Goal: Information Seeking & Learning: Compare options

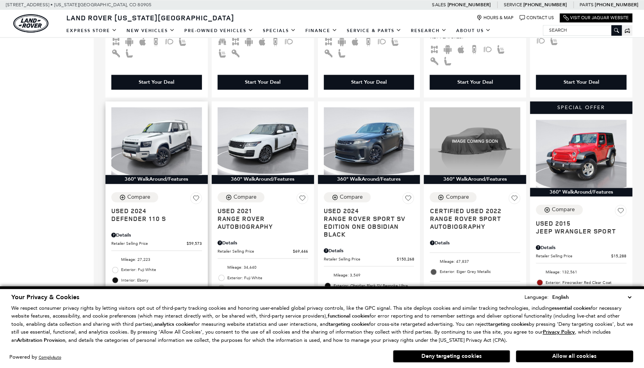
scroll to position [688, 0]
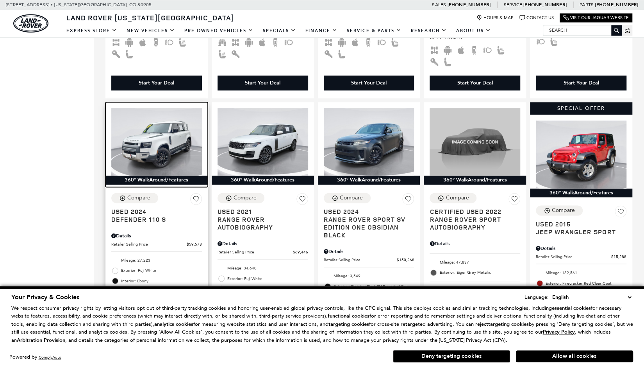
click at [163, 160] on img at bounding box center [156, 142] width 91 height 68
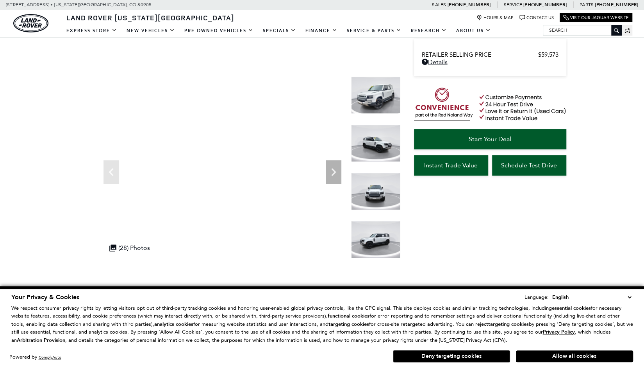
scroll to position [59, 0]
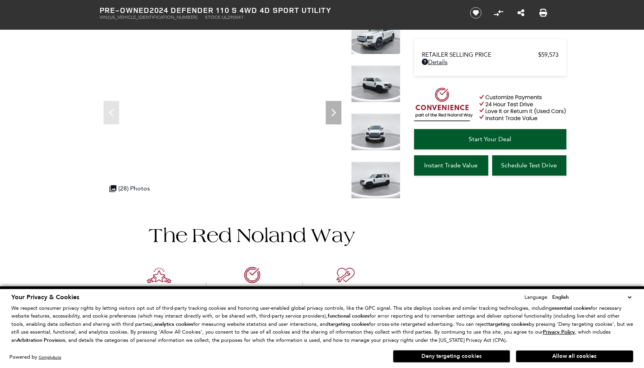
click at [449, 355] on button "Deny targeting cookies" at bounding box center [451, 356] width 117 height 13
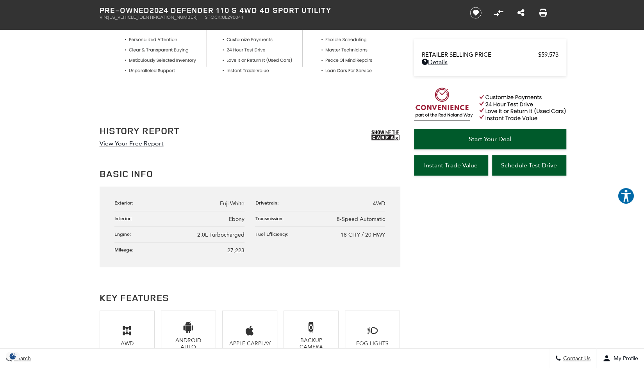
scroll to position [341, 0]
click at [387, 135] on img at bounding box center [385, 136] width 29 height 20
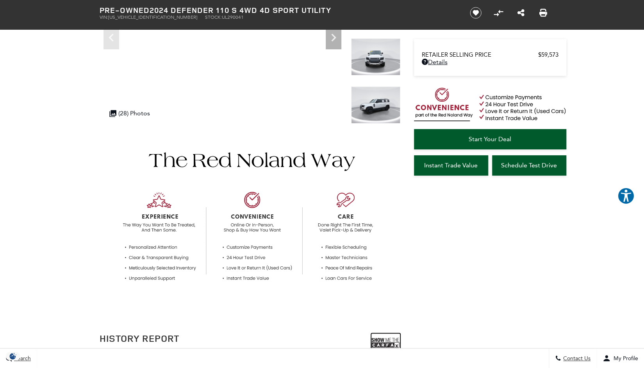
scroll to position [133, 0]
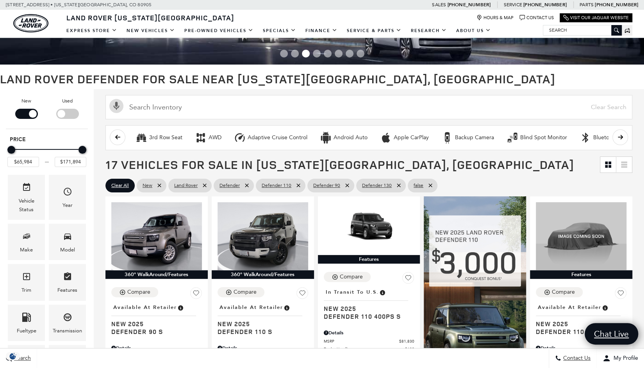
scroll to position [77, 0]
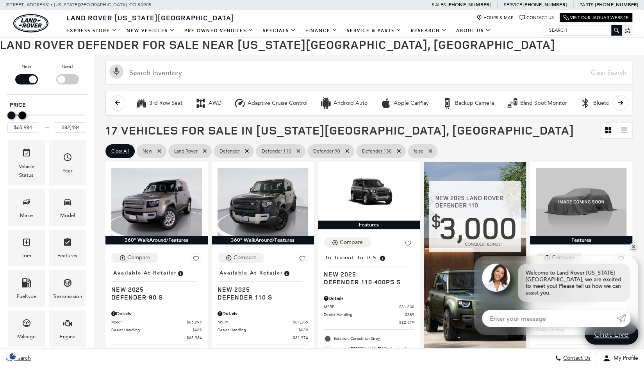
drag, startPoint x: 82, startPoint y: 114, endPoint x: 23, endPoint y: 115, distance: 59.8
click at [23, 115] on div "Maximum Price" at bounding box center [22, 115] width 8 height 8
type input "$82,984"
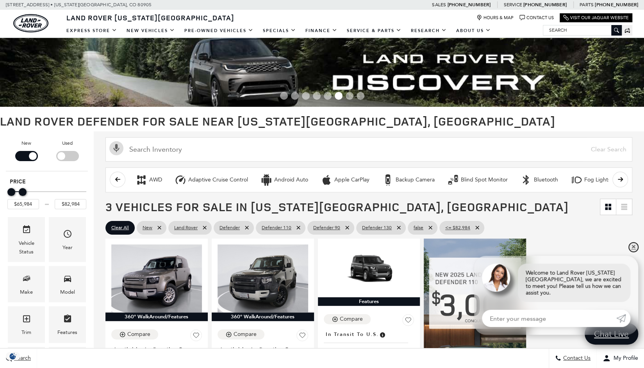
click at [637, 252] on link "✕" at bounding box center [633, 246] width 9 height 9
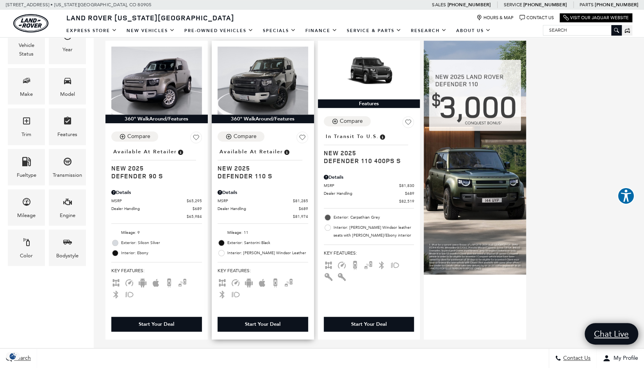
scroll to position [198, 0]
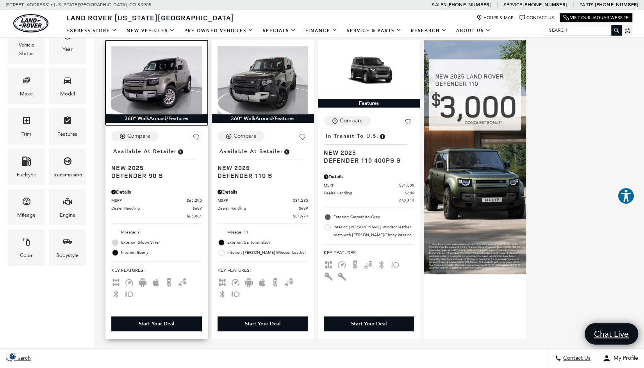
click at [155, 88] on img at bounding box center [156, 80] width 91 height 68
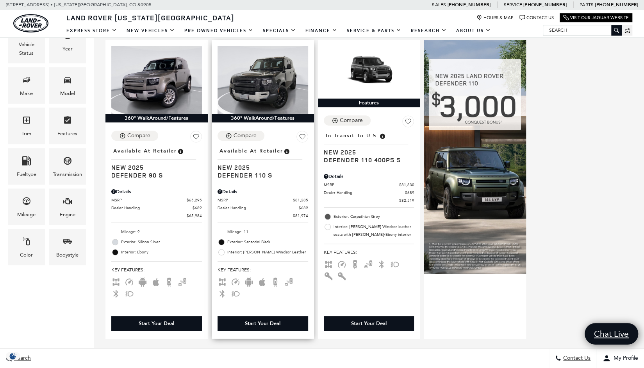
scroll to position [198, 0]
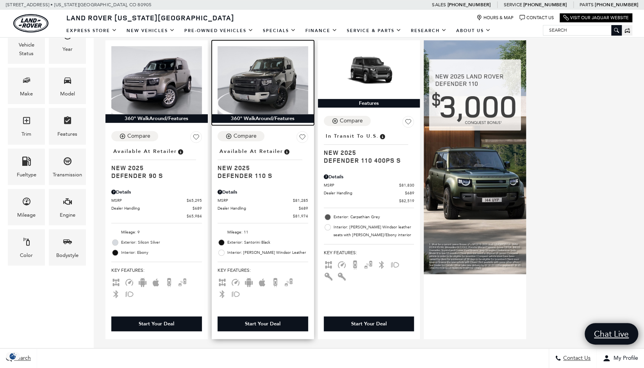
click at [281, 76] on img at bounding box center [263, 80] width 91 height 68
click at [280, 82] on img at bounding box center [263, 80] width 91 height 68
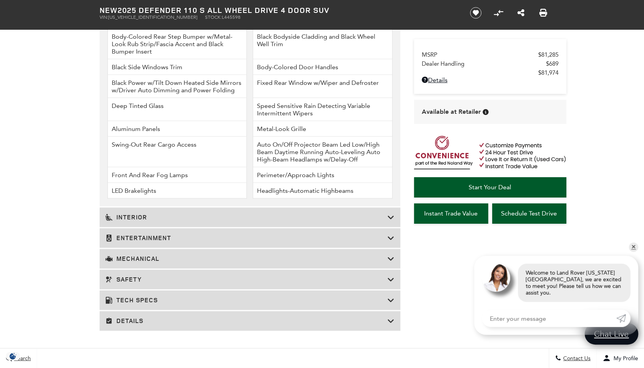
scroll to position [1059, 0]
click at [123, 258] on h3 "Mechanical" at bounding box center [246, 258] width 282 height 8
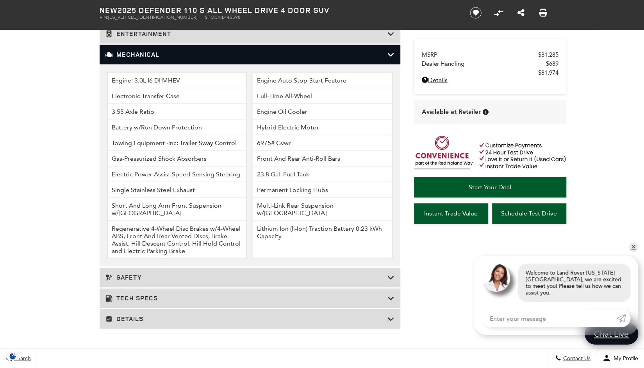
scroll to position [1030, 0]
